Goal: Find specific page/section: Find specific page/section

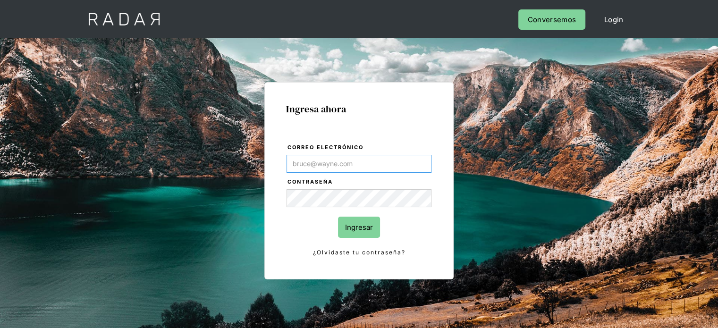
type input "[EMAIL_ADDRESS][PERSON_NAME][DOMAIN_NAME]"
click at [362, 230] on input "Ingresar" at bounding box center [359, 227] width 42 height 21
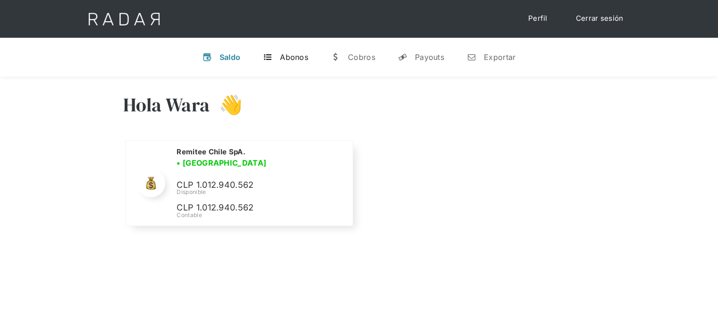
click at [286, 55] on div "Abonos" at bounding box center [294, 56] width 28 height 9
